Goal: Task Accomplishment & Management: Manage account settings

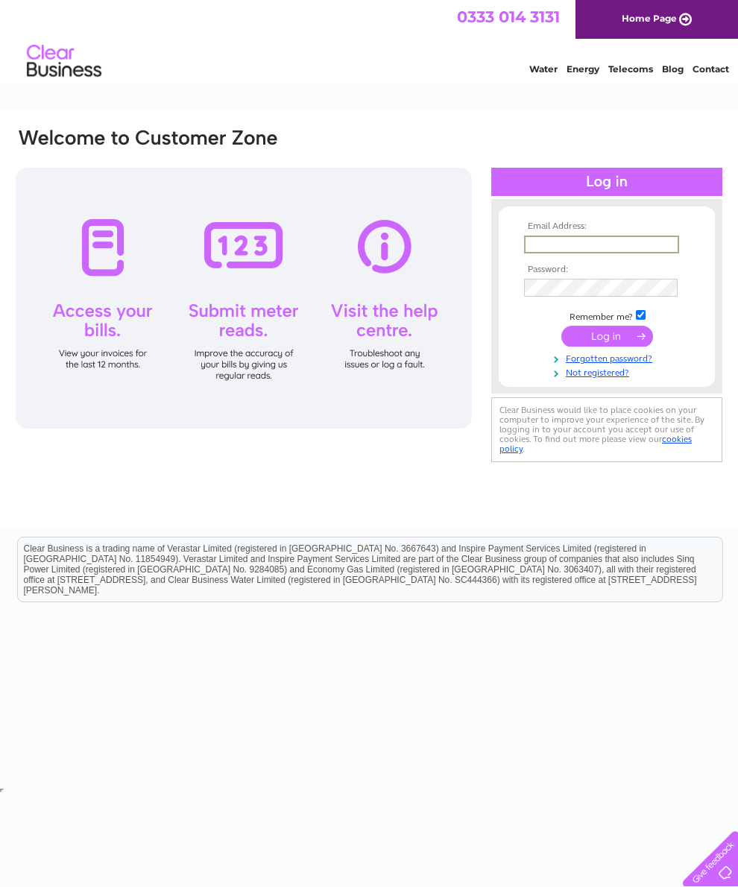
type input "[EMAIL_ADDRESS][DOMAIN_NAME]"
click at [607, 341] on input "submit" at bounding box center [607, 336] width 92 height 21
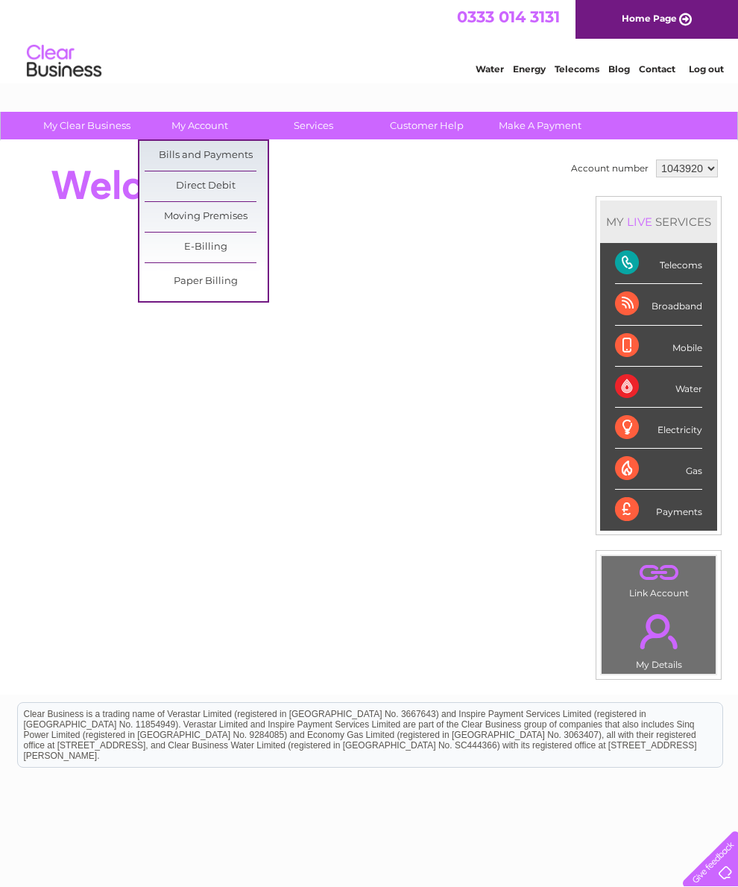
click at [222, 153] on link "Bills and Payments" at bounding box center [206, 156] width 123 height 30
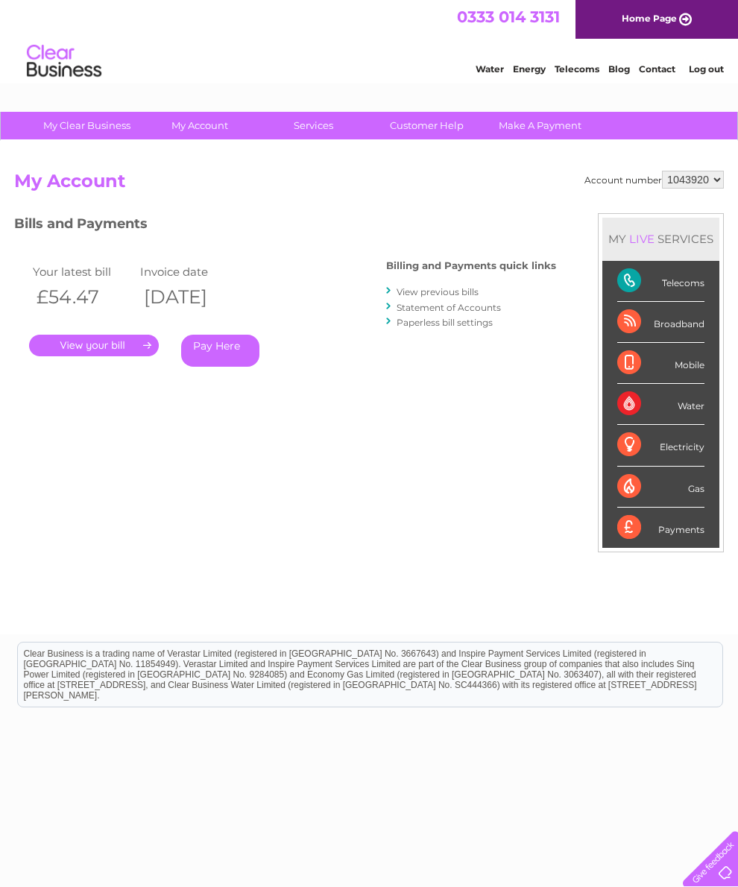
click at [100, 341] on link "." at bounding box center [94, 346] width 130 height 22
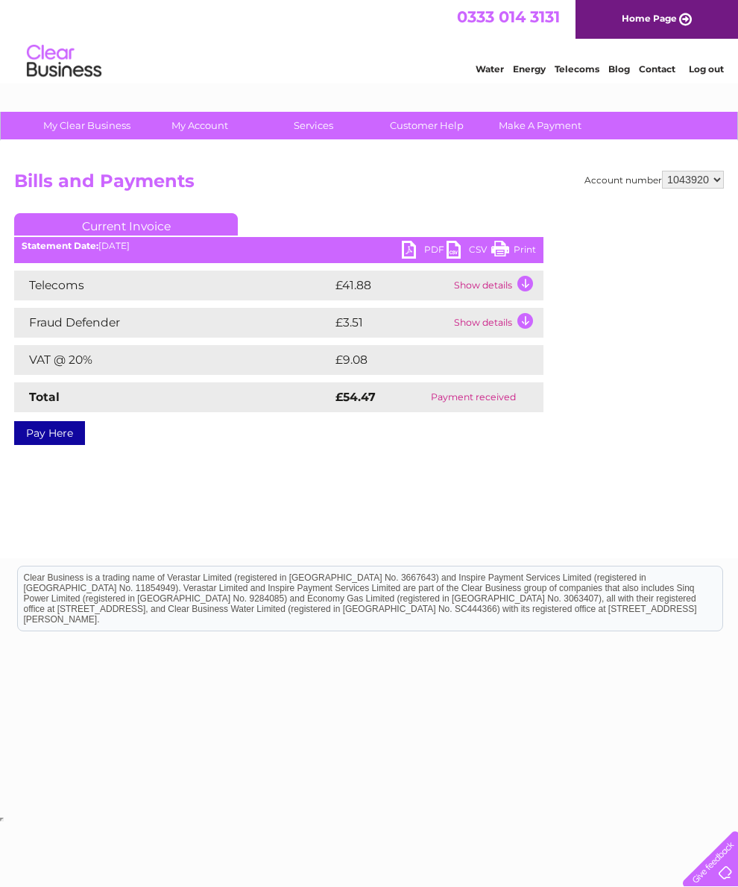
click at [419, 241] on link "PDF" at bounding box center [424, 252] width 45 height 22
click at [709, 69] on link "Log out" at bounding box center [706, 68] width 35 height 11
